Goal: Information Seeking & Learning: Understand process/instructions

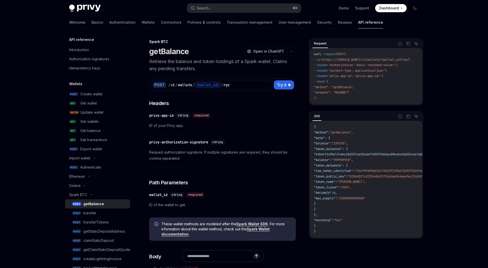
type textarea "*"
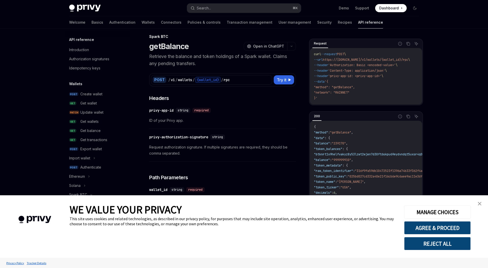
scroll to position [10, 0]
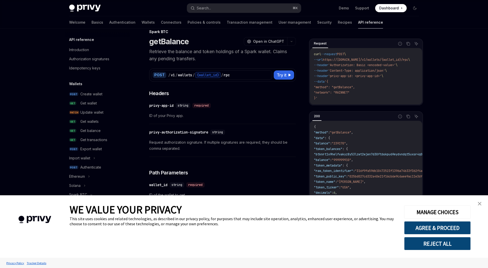
click at [478, 205] on img "close banner" at bounding box center [480, 204] width 4 height 4
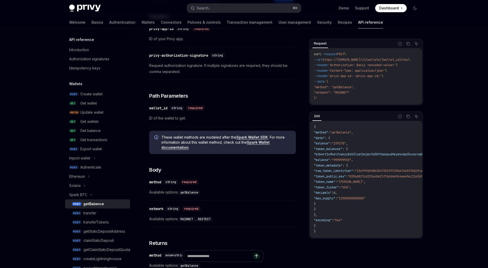
scroll to position [126, 0]
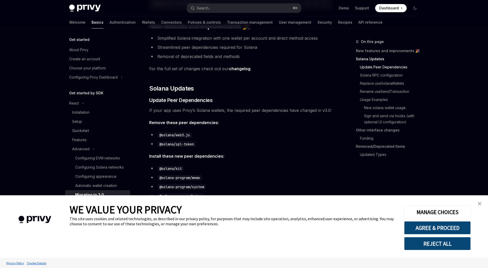
scroll to position [155, 0]
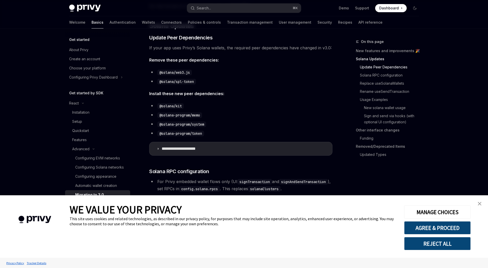
click at [482, 203] on link "close banner" at bounding box center [480, 204] width 10 height 10
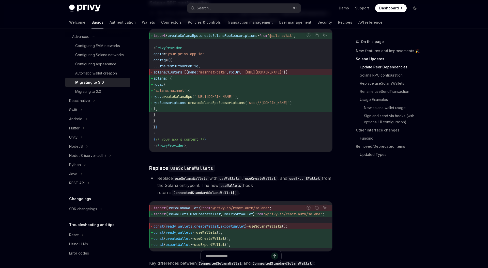
scroll to position [241, 0]
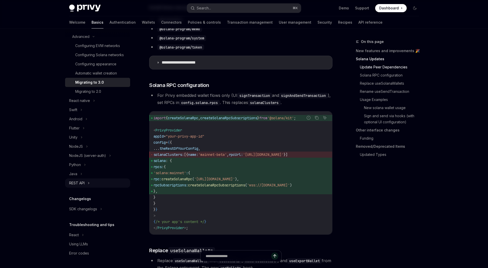
click at [75, 184] on div "REST API" at bounding box center [77, 183] width 16 height 6
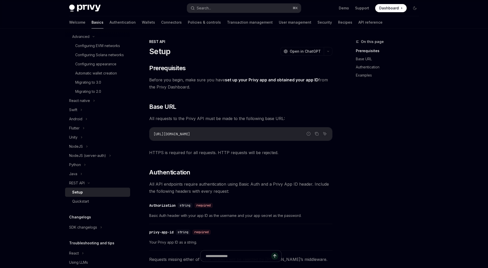
type textarea "*"
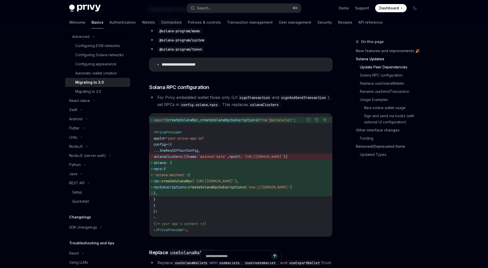
scroll to position [241, 0]
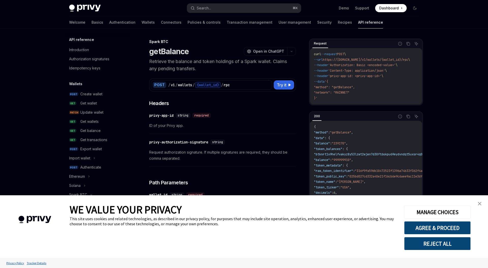
click at [478, 201] on link "close banner" at bounding box center [480, 204] width 10 height 10
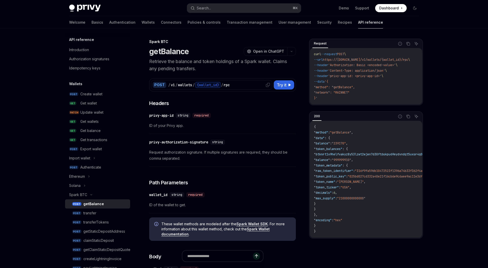
click at [171, 87] on div "v1" at bounding box center [173, 84] width 4 height 5
click at [218, 86] on div "{wallet_id}" at bounding box center [207, 85] width 25 height 6
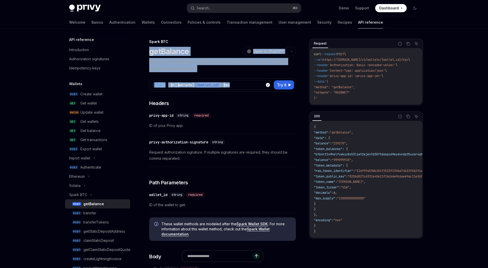
drag, startPoint x: 149, startPoint y: 53, endPoint x: 233, endPoint y: 89, distance: 91.5
copy div "getBalance OpenAI Open in ChatGPT Retrieve the balance and token holdings of a …"
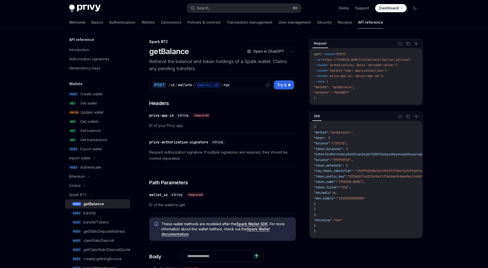
click at [245, 86] on div "/ v1 / wallets / {wallet_id} / rpc" at bounding box center [219, 85] width 102 height 6
click at [213, 84] on div "{wallet_id}" at bounding box center [207, 85] width 25 height 6
click at [238, 85] on div "/ v1 / wallets / {wallet_id} / rpc" at bounding box center [219, 85] width 102 height 6
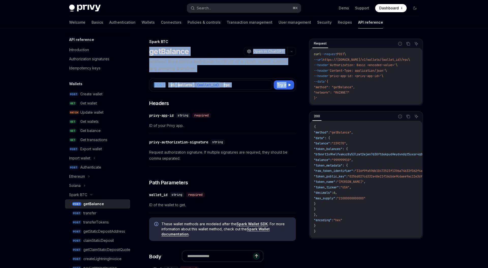
drag, startPoint x: 143, startPoint y: 51, endPoint x: 297, endPoint y: 89, distance: 157.9
copy div "getBalance OpenAI Open in ChatGPT Retrieve the balance and token holdings of a …"
click at [243, 89] on div "POST / v1 / wallets / {wallet_id} / rpc" at bounding box center [211, 85] width 121 height 10
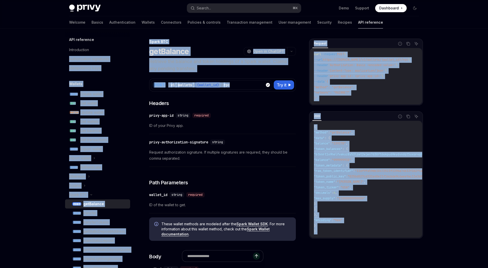
drag, startPoint x: 246, startPoint y: 87, endPoint x: 141, endPoint y: 55, distance: 110.3
click at [158, 62] on p "Retrieve the balance and token holdings of a Spark wallet. Claims any pending t…" at bounding box center [222, 65] width 147 height 14
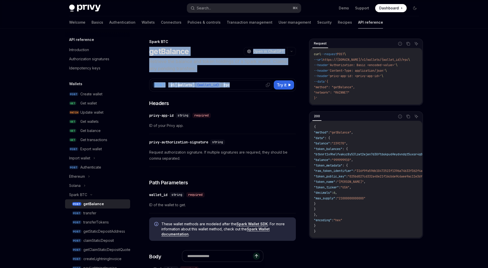
drag, startPoint x: 148, startPoint y: 55, endPoint x: 238, endPoint y: 84, distance: 94.8
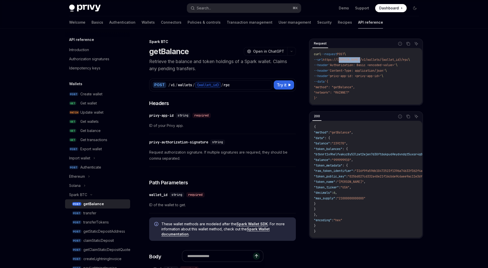
drag, startPoint x: 343, startPoint y: 61, endPoint x: 365, endPoint y: 62, distance: 22.6
click at [365, 62] on code "curl --request POST \ --url https://api.privy.io/v1/wallets/{wallet_id}/rpc \ -…" at bounding box center [368, 76] width 108 height 49
copy span "api.privy.io"
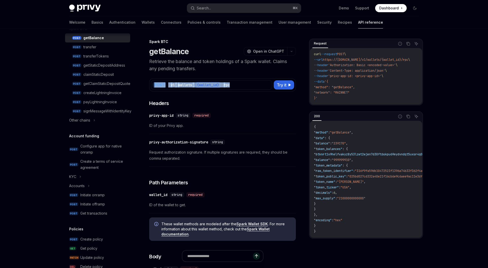
drag, startPoint x: 154, startPoint y: 85, endPoint x: 255, endPoint y: 89, distance: 101.0
click at [255, 89] on div "POST / v1 / wallets / {wallet_id} / rpc" at bounding box center [211, 85] width 121 height 10
copy div "POST / v1 / wallets / {wallet_id} / rpc"
click at [357, 75] on span "'privy-app-id: <privy-app-id>'" at bounding box center [354, 76] width 53 height 4
drag, startPoint x: 358, startPoint y: 77, endPoint x: 335, endPoint y: 78, distance: 22.7
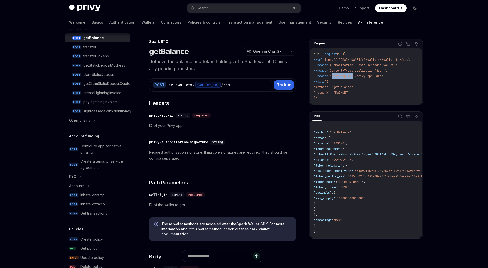
click at [335, 78] on span "'privy-app-id: <privy-app-id>'" at bounding box center [354, 76] width 53 height 4
copy span "privy-app-id"
click at [367, 66] on span "'Authorization: Basic <encoded-value>'" at bounding box center [362, 65] width 68 height 4
click at [327, 67] on span "--header" at bounding box center [321, 65] width 14 height 4
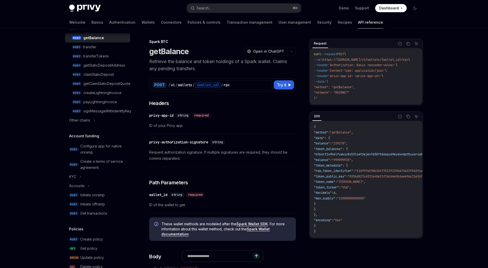
click at [327, 67] on span "--header" at bounding box center [321, 65] width 14 height 4
click at [345, 88] on span ""method": "getBalance"," at bounding box center [334, 87] width 41 height 4
copy span "getBalance"
click at [349, 93] on span ""network": "MAINNET"" at bounding box center [332, 93] width 36 height 4
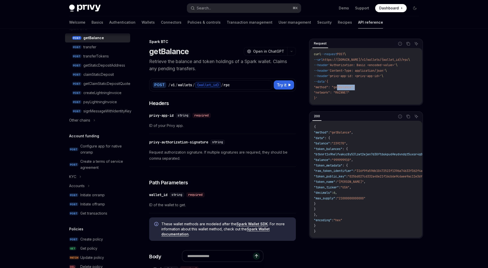
click at [349, 93] on span ""network": "MAINNET"" at bounding box center [332, 93] width 36 height 4
copy span "MAINNET"
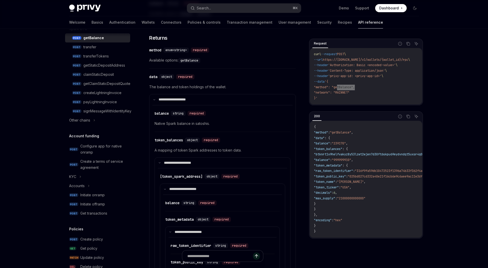
scroll to position [245, 0]
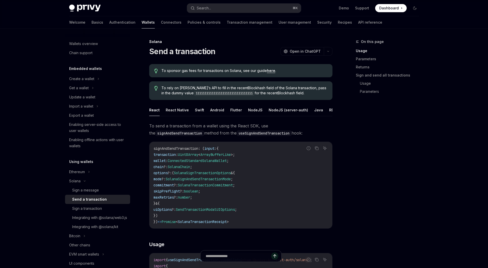
scroll to position [320, 0]
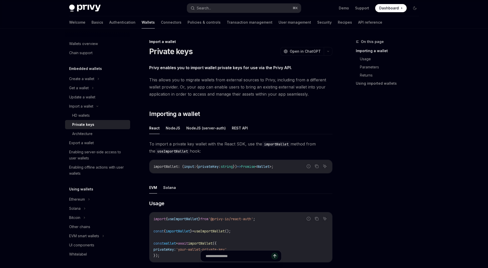
type textarea "*"
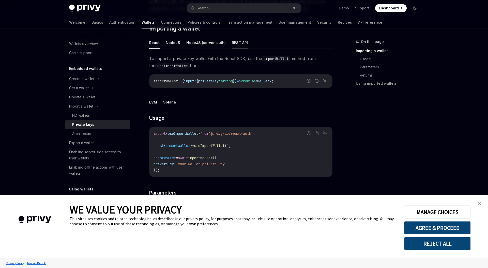
scroll to position [86, 0]
click at [232, 126] on div "import { useImportWallet } from '@privy-io/react-auth' ; const { importWallet }…" at bounding box center [241, 151] width 183 height 50
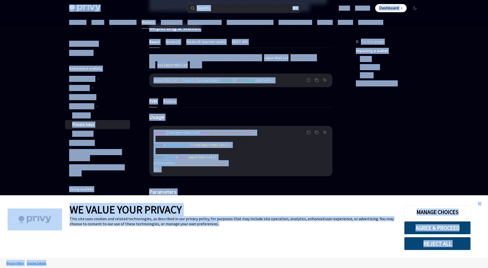
click at [301, 140] on div "Report incorrect code" at bounding box center [309, 140] width 36 height 5
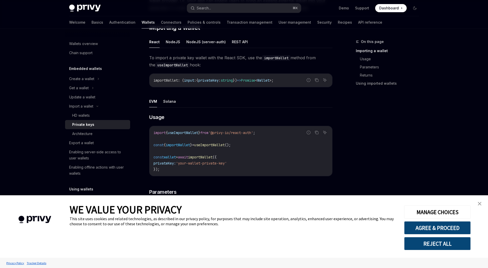
click at [253, 134] on span "'@privy-io/react-auth'" at bounding box center [231, 132] width 45 height 5
copy code "import { useImportWallet } from '@privy-io/react-auth' ;"
click at [181, 149] on code "import { useImportWallet } from '@privy-io/react-auth' ; const { importWallet }…" at bounding box center [241, 151] width 175 height 43
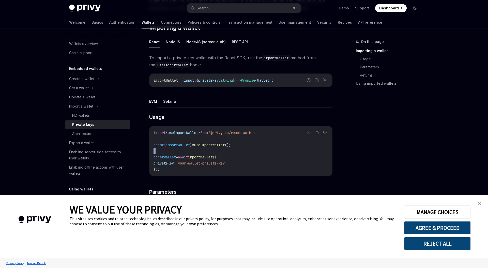
click at [181, 149] on code "import { useImportWallet } from '@privy-io/react-auth' ; const { importWallet }…" at bounding box center [241, 151] width 175 height 43
click at [183, 145] on span "importWallet" at bounding box center [178, 145] width 24 height 5
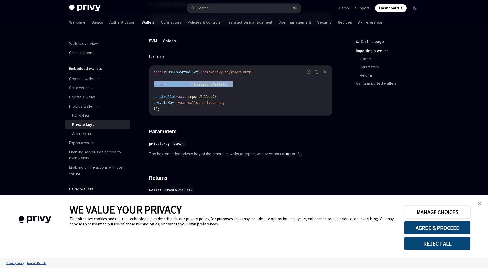
scroll to position [178, 0]
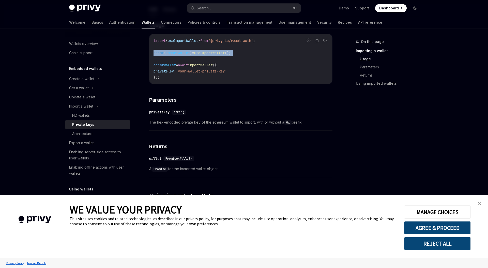
click at [186, 38] on span "useImportWallet" at bounding box center [183, 40] width 31 height 5
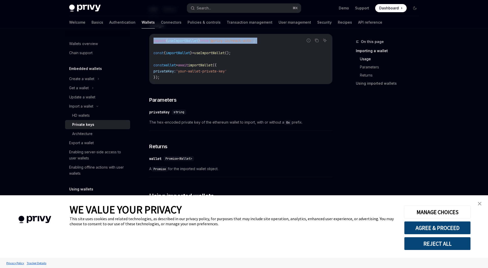
click at [186, 38] on span "useImportWallet" at bounding box center [183, 40] width 31 height 5
copy code "import { useImportWallet } from '@privy-io/react-auth' ;"
click at [197, 56] on code "import { useImportWallet } from '@privy-io/react-auth' ; const { importWallet }…" at bounding box center [241, 59] width 175 height 43
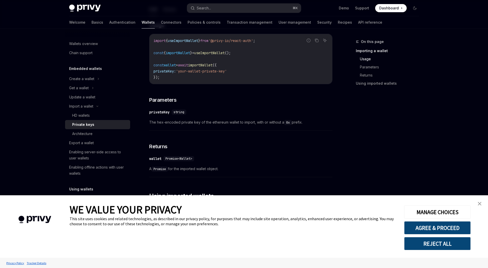
click at [194, 53] on span "=" at bounding box center [193, 53] width 2 height 5
copy code "const { importWallet } = useImportWallet ();"
click at [171, 69] on span "privateKey:" at bounding box center [165, 71] width 22 height 5
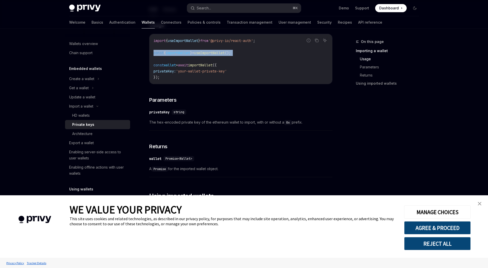
click at [171, 69] on span "privateKey:" at bounding box center [165, 71] width 22 height 5
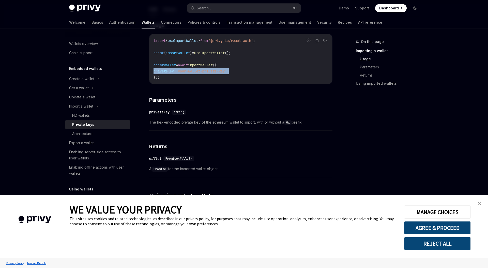
click at [171, 69] on span "privateKey:" at bounding box center [165, 71] width 22 height 5
click at [171, 80] on code "import { useImportWallet } from '@privy-io/react-auth' ; const { importWallet }…" at bounding box center [241, 59] width 175 height 43
drag, startPoint x: 172, startPoint y: 79, endPoint x: 144, endPoint y: 63, distance: 32.8
click at [144, 63] on div "Import a wallet Private keys OpenAI Open in ChatGPT OpenAI Open in ChatGPT Priv…" at bounding box center [193, 83] width 281 height 447
copy code "const wallet = await importWallet ({ privateKey: 'your-wallet-private-key' });"
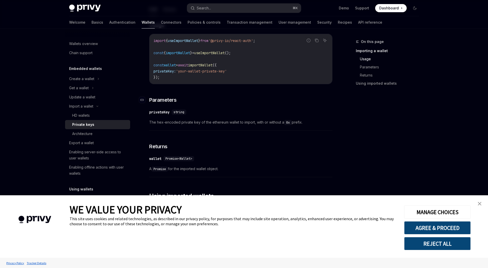
click at [212, 102] on h3 "​ Parameters" at bounding box center [240, 99] width 183 height 7
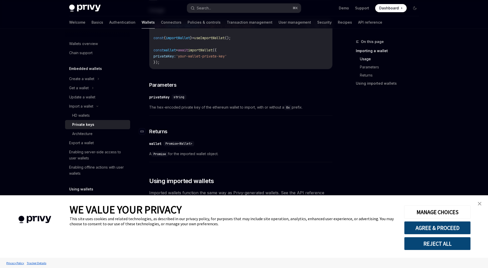
scroll to position [218, 0]
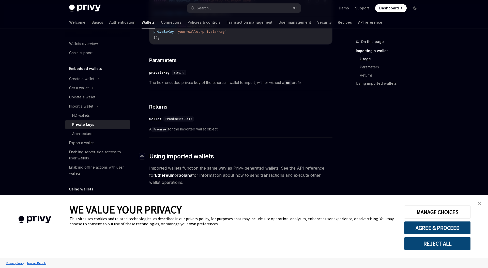
click at [215, 155] on h2 "​ Using imported wallets" at bounding box center [240, 156] width 183 height 8
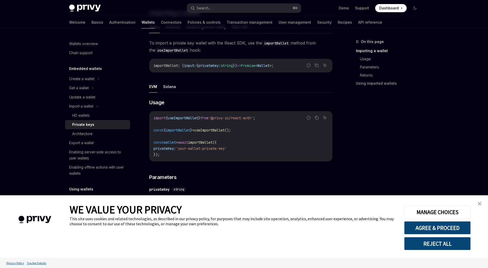
scroll to position [95, 0]
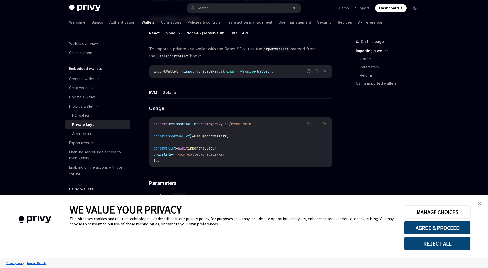
click at [172, 73] on span "importWallet" at bounding box center [166, 71] width 24 height 5
copy span "importWallet"
click at [270, 134] on code "import { useImportWallet } from '@privy-io/react-auth' ; const { importWallet }…" at bounding box center [241, 142] width 175 height 43
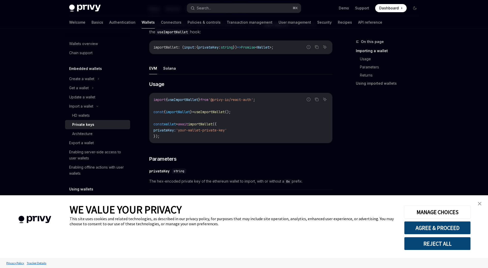
scroll to position [148, 0]
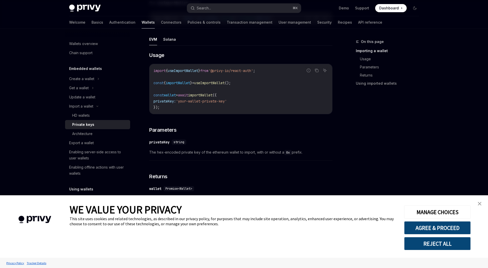
click at [247, 94] on code "import { useImportWallet } from '@privy-io/react-auth' ; const { importWallet }…" at bounding box center [241, 89] width 175 height 43
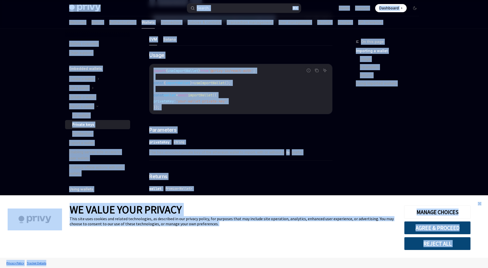
click at [245, 95] on code "import { useImportWallet } from '@privy-io/react-auth' ; const { importWallet }…" at bounding box center [241, 89] width 175 height 43
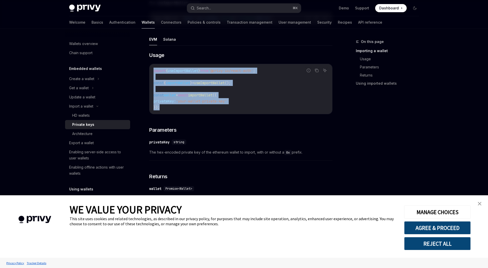
drag, startPoint x: 201, startPoint y: 89, endPoint x: 220, endPoint y: 109, distance: 27.7
click at [220, 109] on div "Import a wallet Private keys OpenAI Open in ChatGPT OpenAI Open in ChatGPT Priv…" at bounding box center [193, 113] width 281 height 447
copy code "import { useImportWallet } from '@privy-io/react-auth' ; const { importWallet }…"
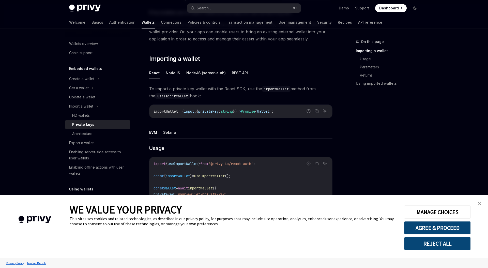
scroll to position [53, 0]
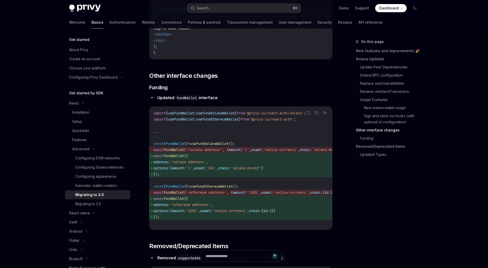
scroll to position [1414, 0]
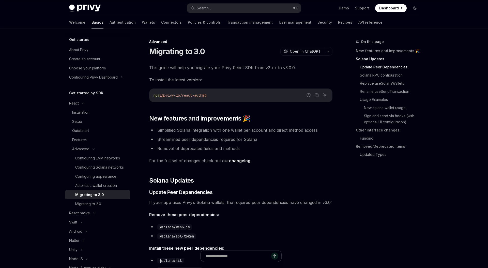
scroll to position [192, 0]
